Goal: Find specific page/section: Find specific page/section

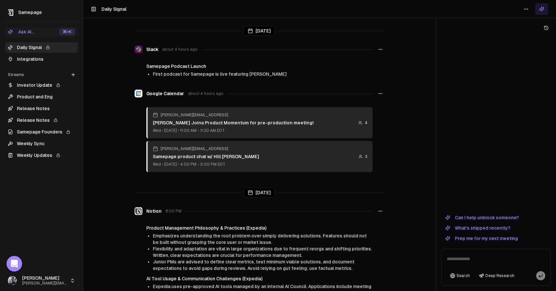
click at [65, 59] on link "Integrations" at bounding box center [41, 59] width 72 height 10
